Goal: Task Accomplishment & Management: Use online tool/utility

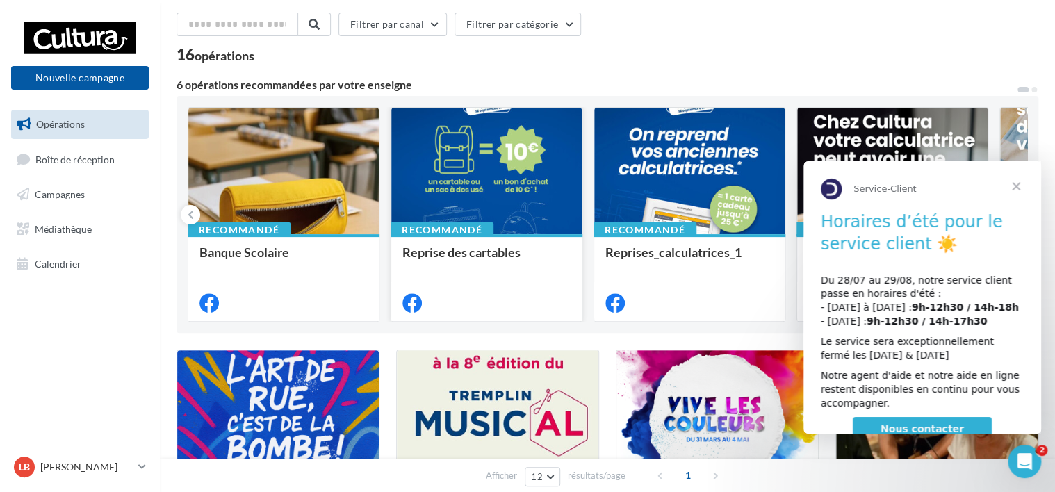
scroll to position [58, 0]
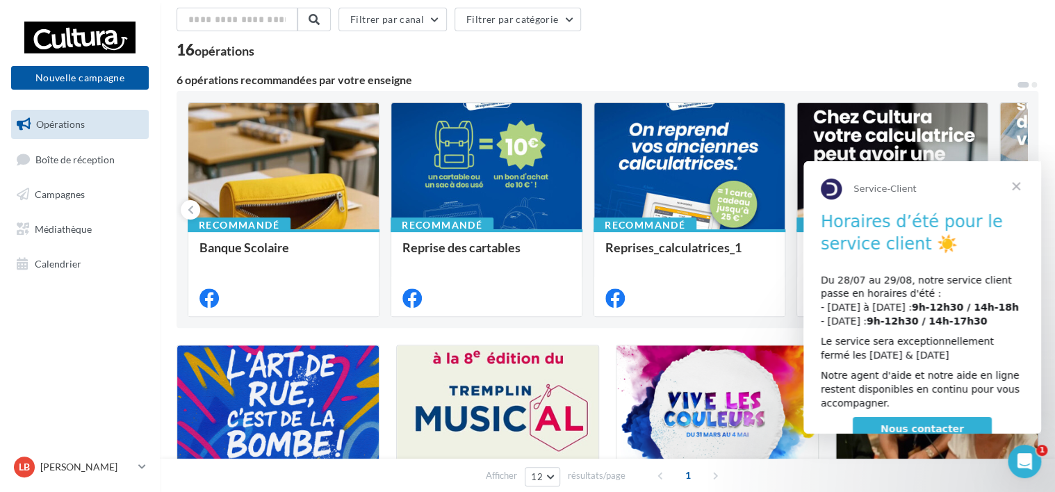
click at [1012, 186] on span "Fermer" at bounding box center [1016, 186] width 50 height 50
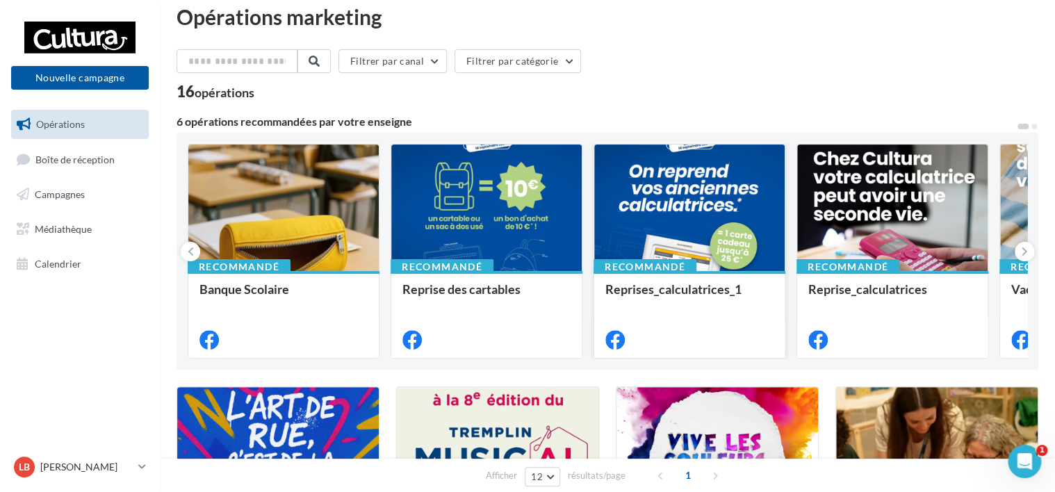
scroll to position [3, 0]
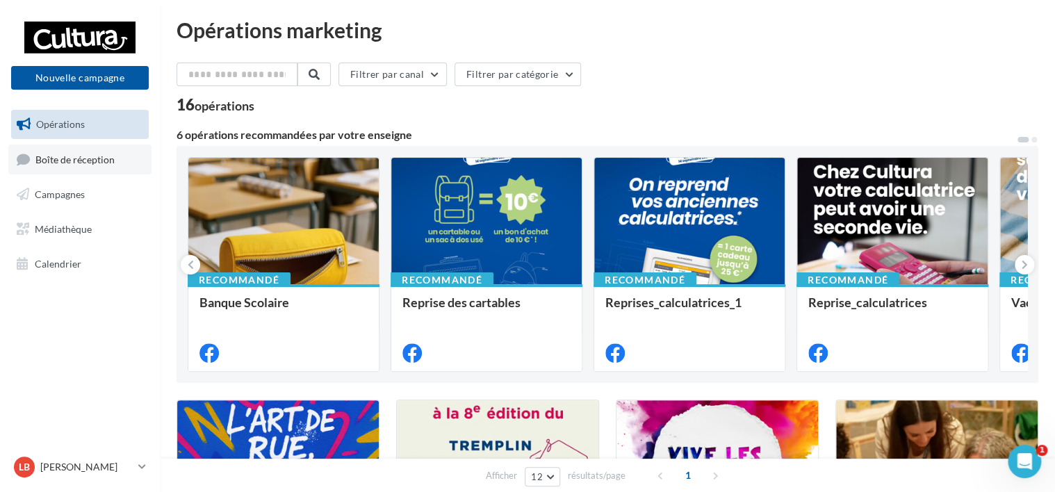
click at [111, 153] on link "Boîte de réception" at bounding box center [79, 160] width 143 height 30
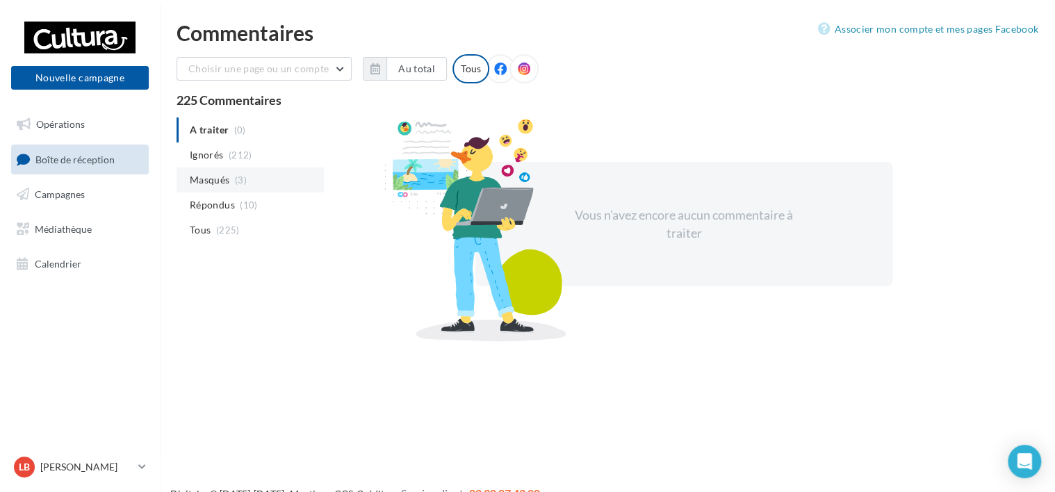
click at [268, 177] on li "Masqués (3)" at bounding box center [250, 180] width 147 height 25
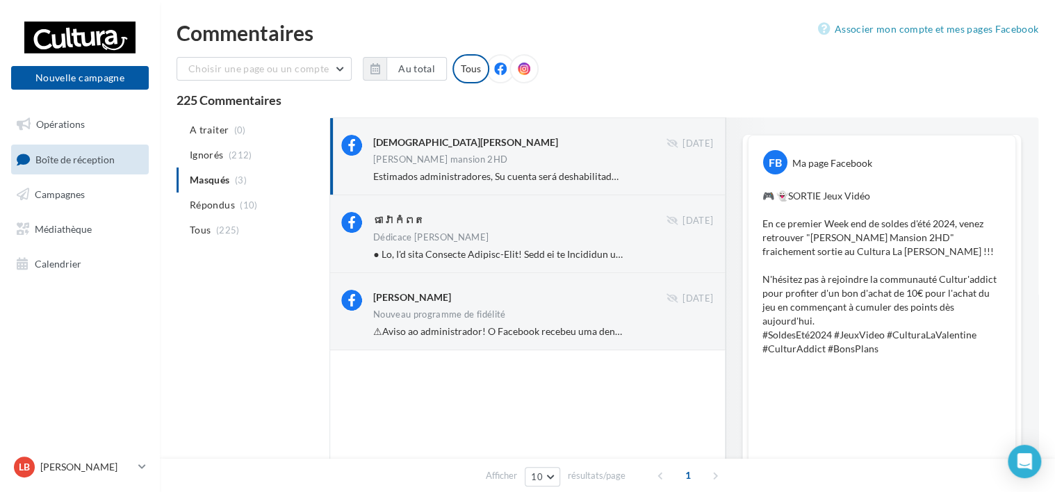
scroll to position [663, 0]
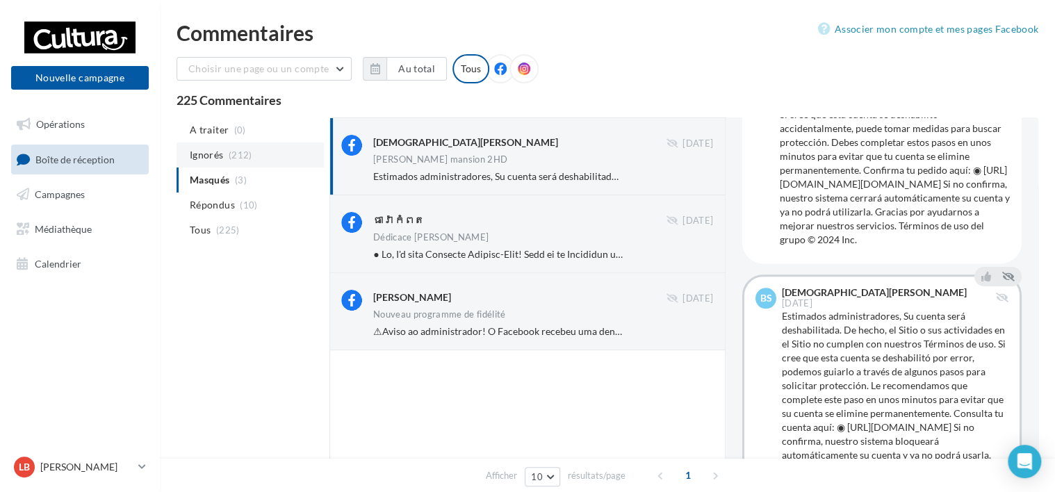
click at [246, 155] on span "(212)" at bounding box center [241, 154] width 24 height 11
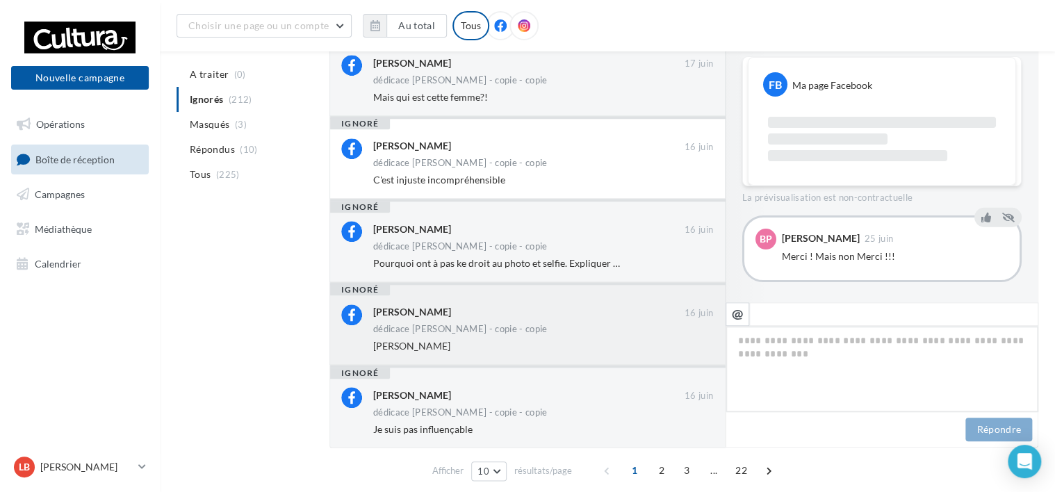
scroll to position [566, 0]
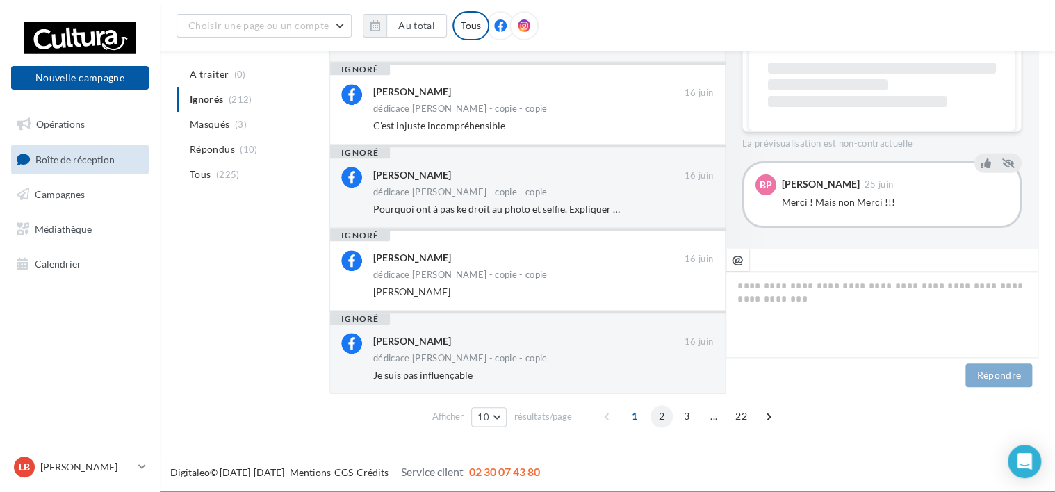
click at [657, 421] on span "2" at bounding box center [662, 416] width 22 height 22
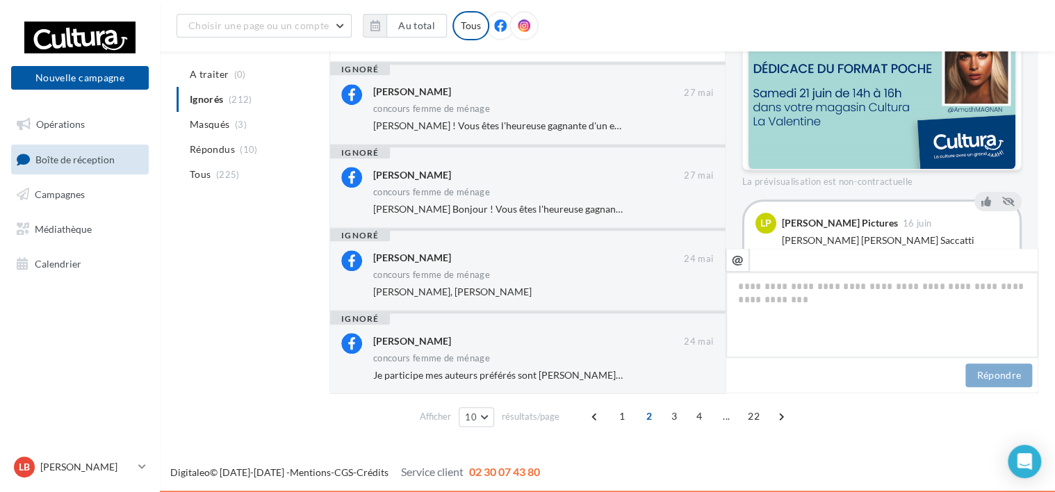
scroll to position [609, 0]
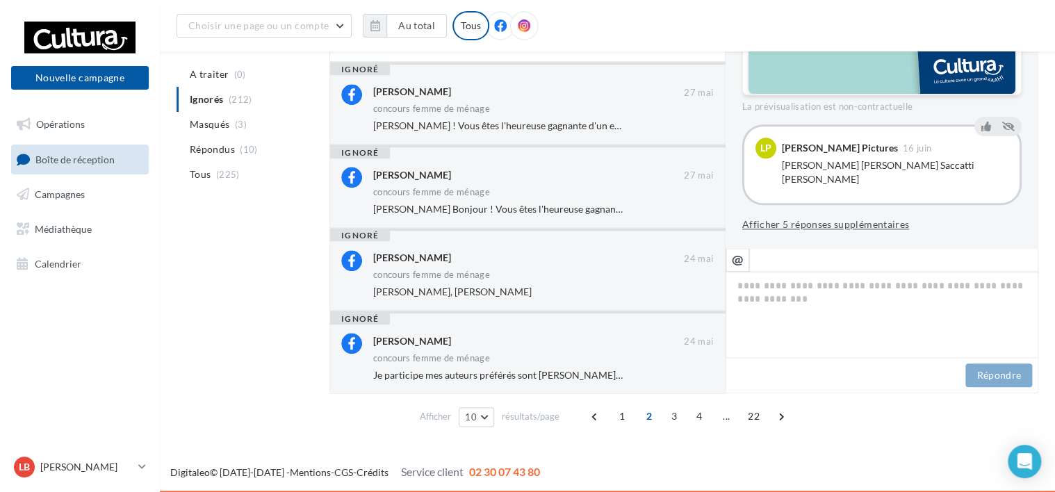
click at [801, 228] on button "Afficher 5 réponses supplémentaires" at bounding box center [825, 224] width 167 height 17
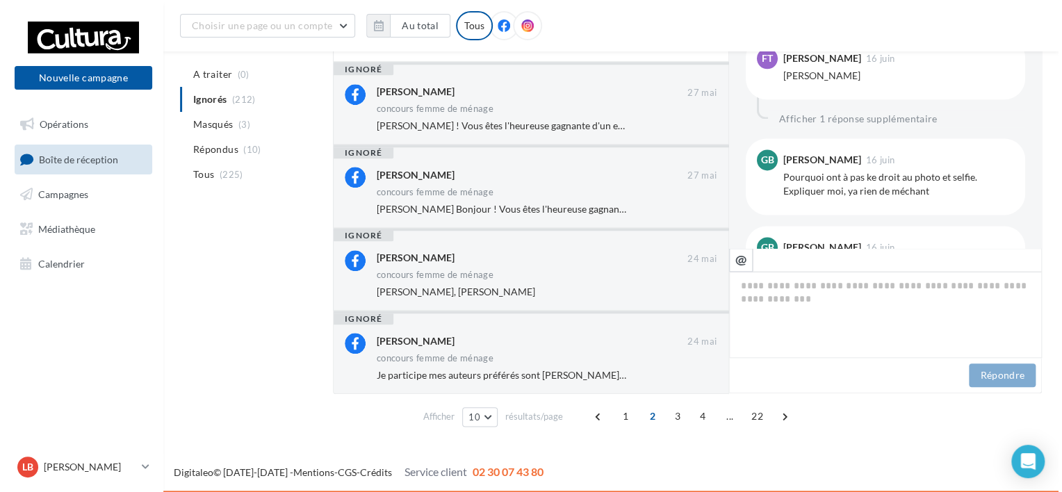
scroll to position [893, 0]
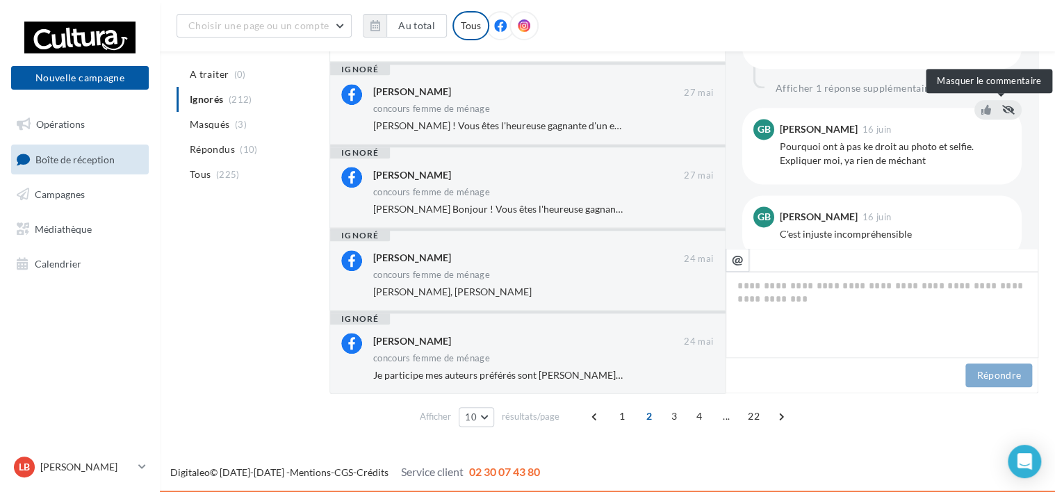
click at [1002, 107] on icon at bounding box center [1008, 110] width 13 height 10
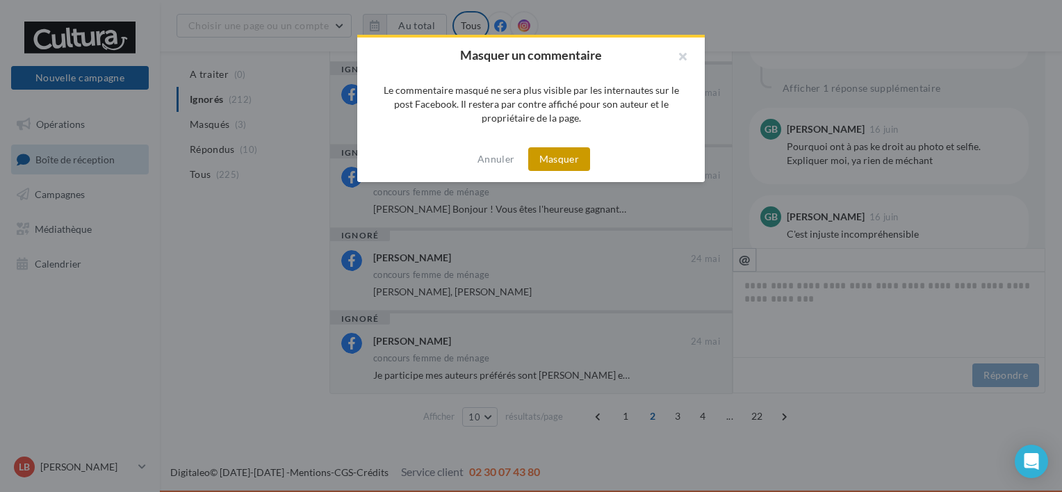
click at [562, 157] on button "Masquer" at bounding box center [559, 159] width 62 height 24
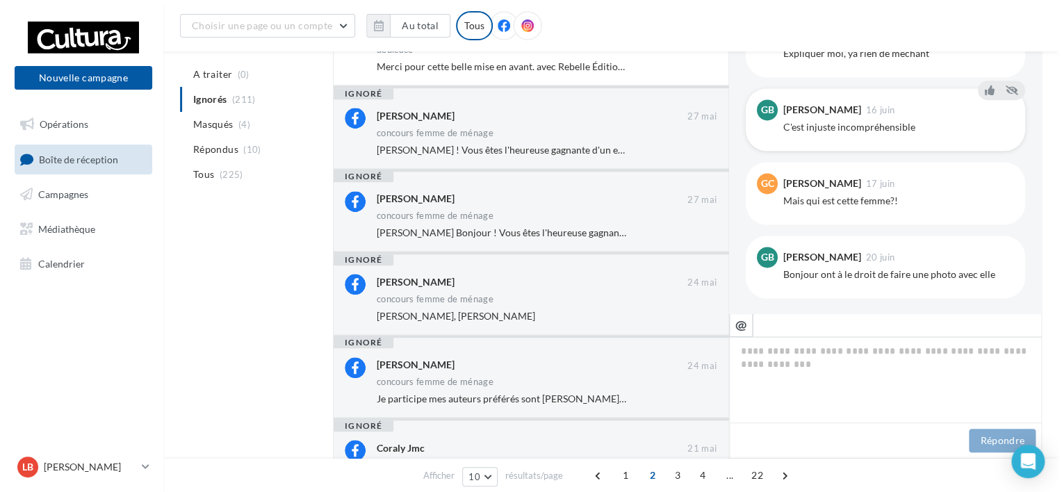
scroll to position [459, 0]
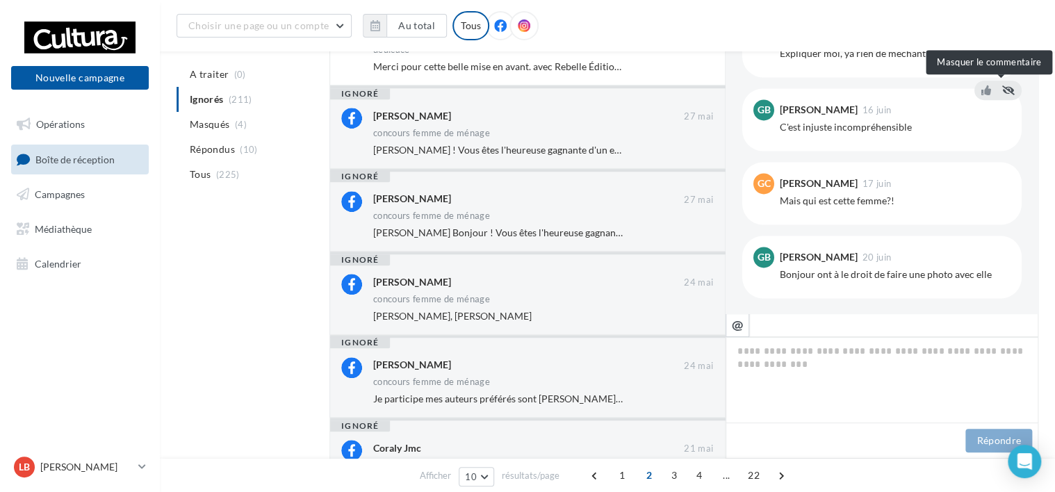
click at [1008, 90] on button at bounding box center [1009, 90] width 18 height 17
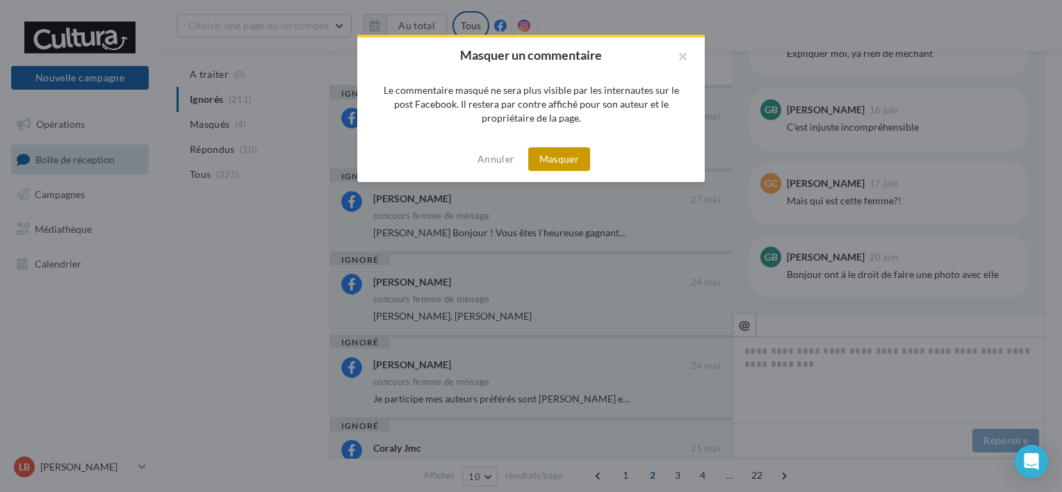
click at [578, 156] on button "Masquer" at bounding box center [559, 159] width 62 height 24
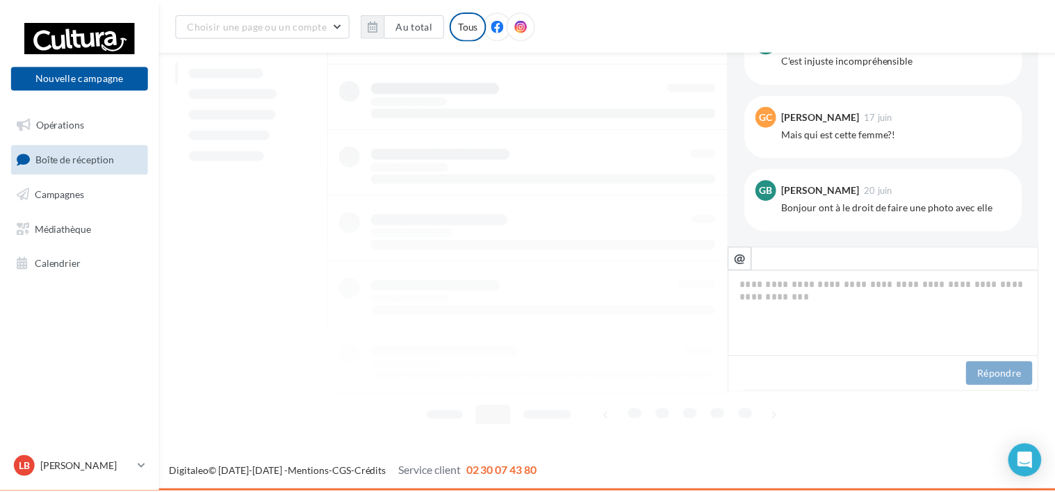
scroll to position [395, 0]
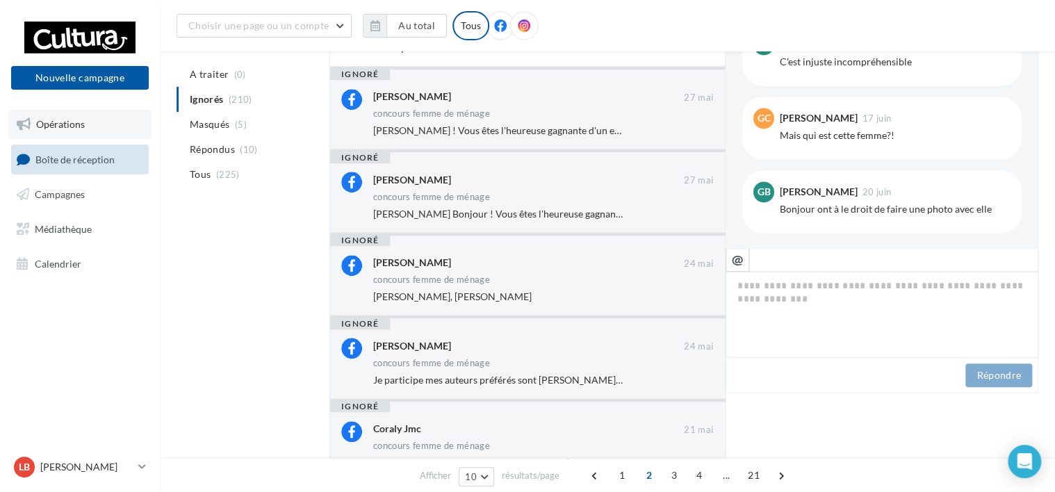
click at [124, 124] on link "Opérations" at bounding box center [79, 124] width 143 height 29
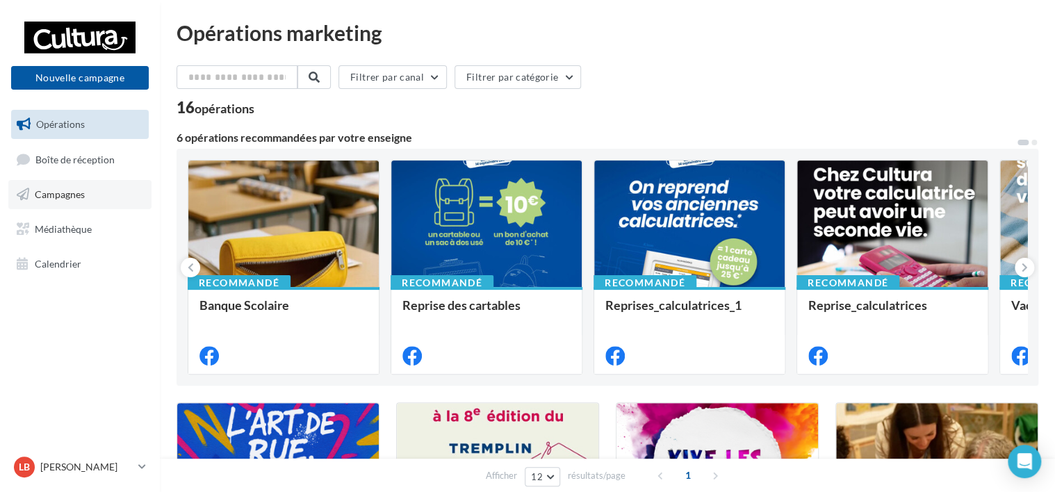
click at [106, 185] on link "Campagnes" at bounding box center [79, 194] width 143 height 29
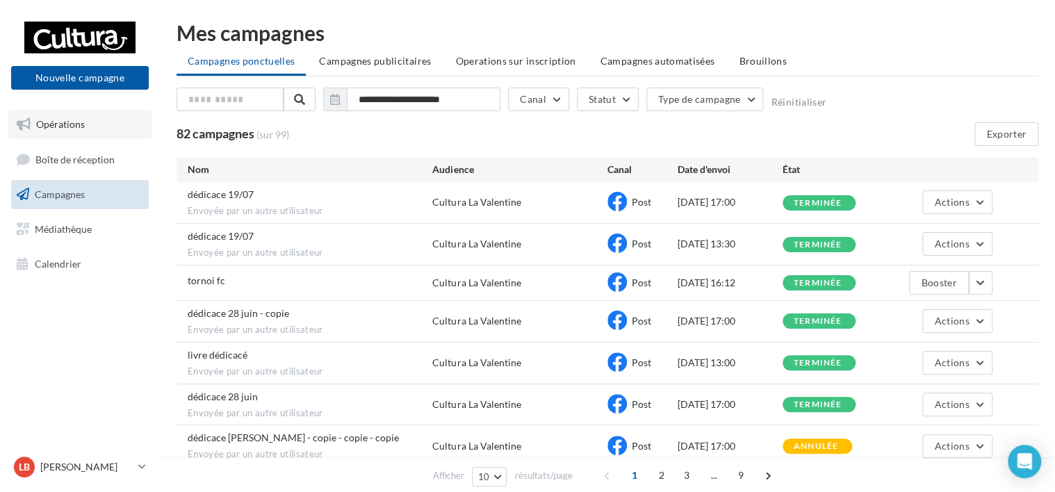
click at [114, 126] on link "Opérations" at bounding box center [79, 124] width 143 height 29
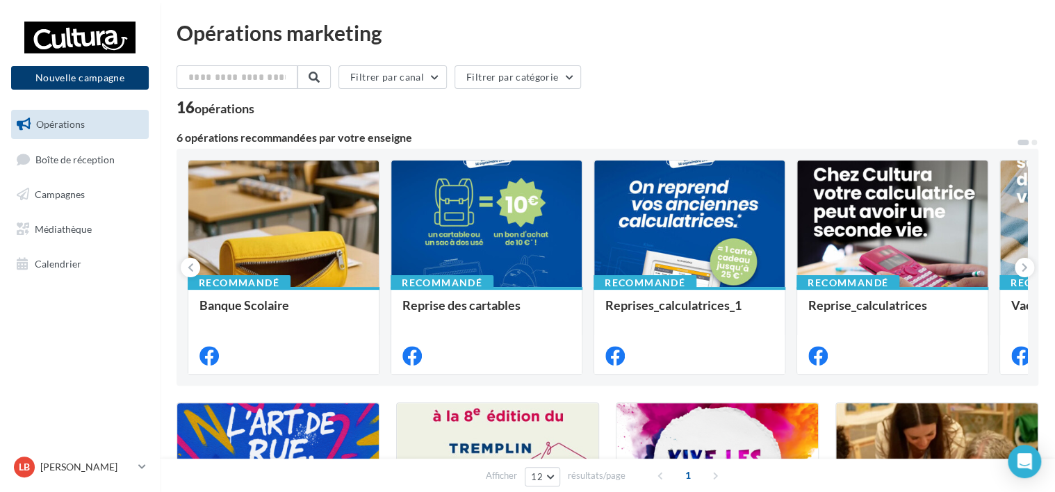
click at [131, 75] on button "Nouvelle campagne" at bounding box center [80, 78] width 138 height 24
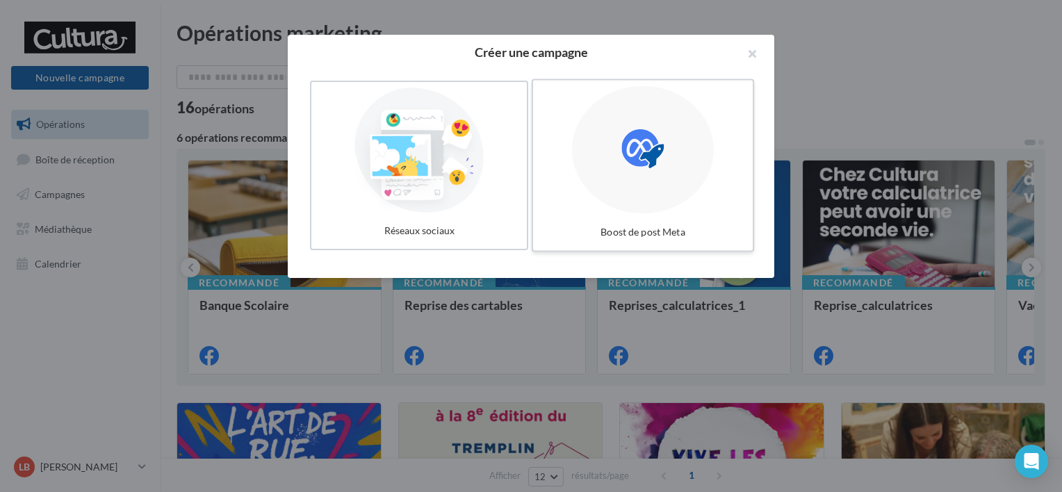
click at [589, 164] on div at bounding box center [643, 150] width 142 height 128
